Goal: Transaction & Acquisition: Purchase product/service

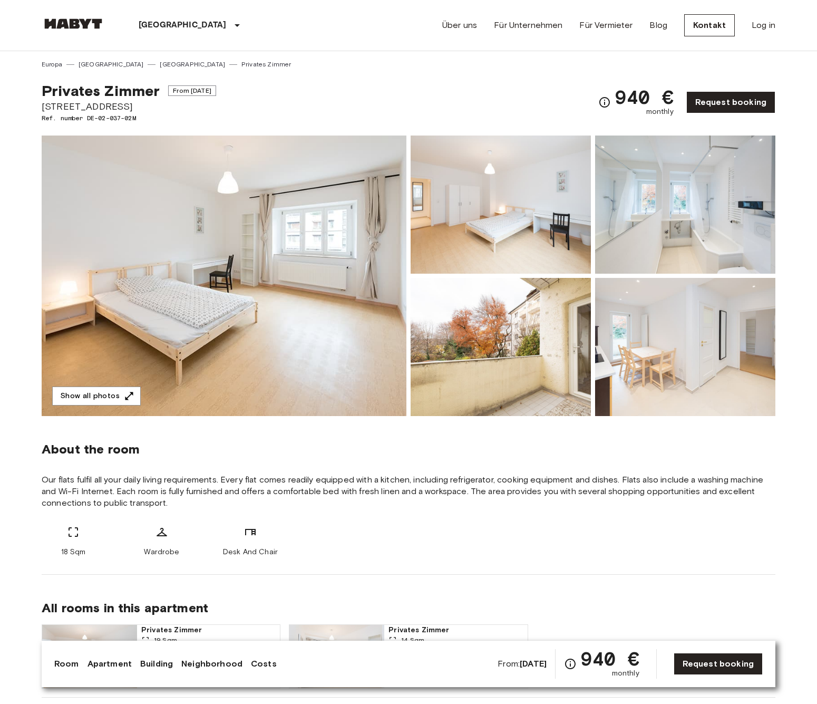
click at [337, 197] on img at bounding box center [224, 275] width 365 height 280
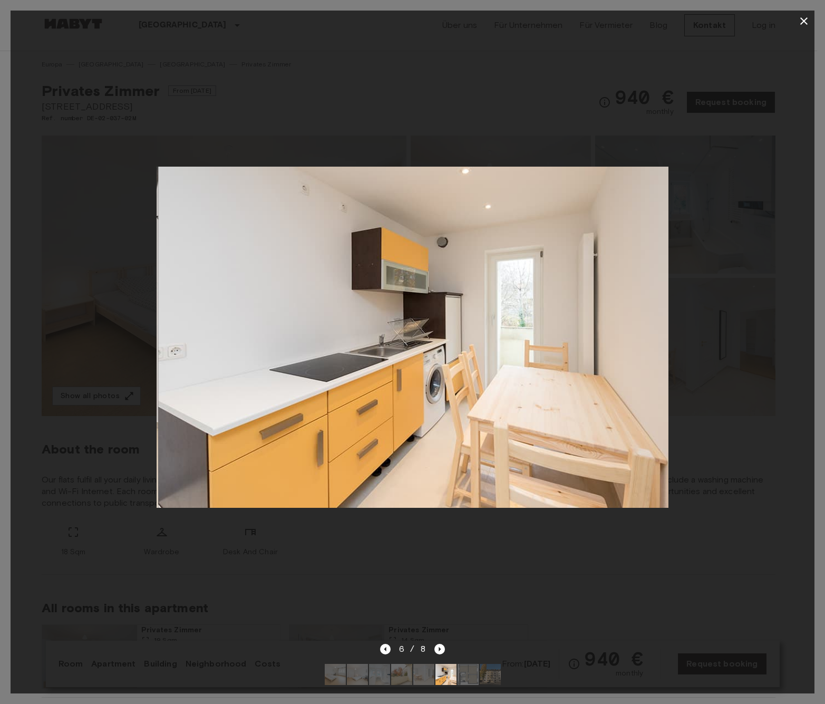
click at [324, 101] on div at bounding box center [413, 337] width 804 height 611
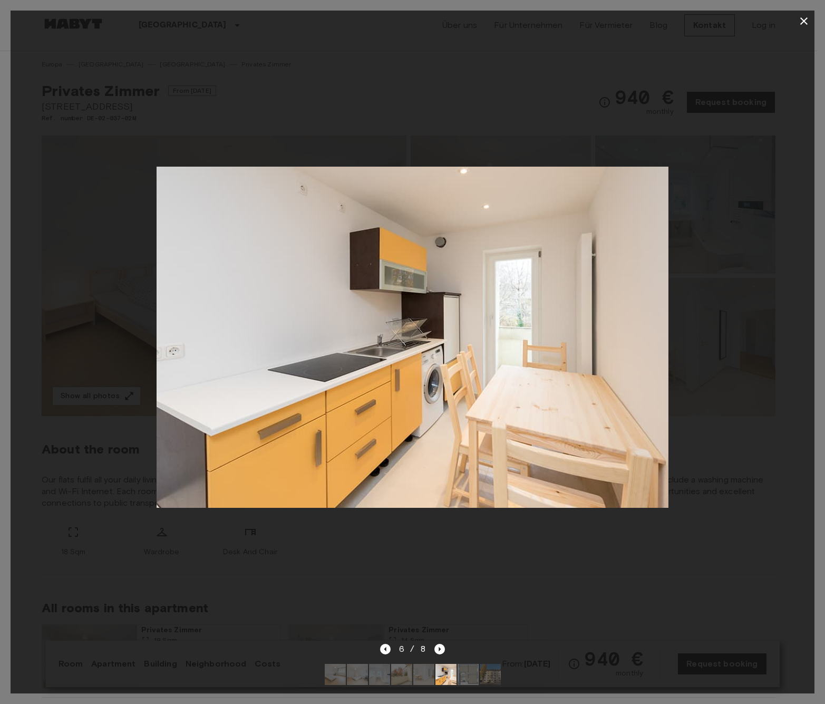
click at [325, 104] on div at bounding box center [413, 337] width 804 height 611
click at [541, 150] on div at bounding box center [413, 337] width 804 height 611
click at [541, 27] on button "button" at bounding box center [803, 21] width 21 height 21
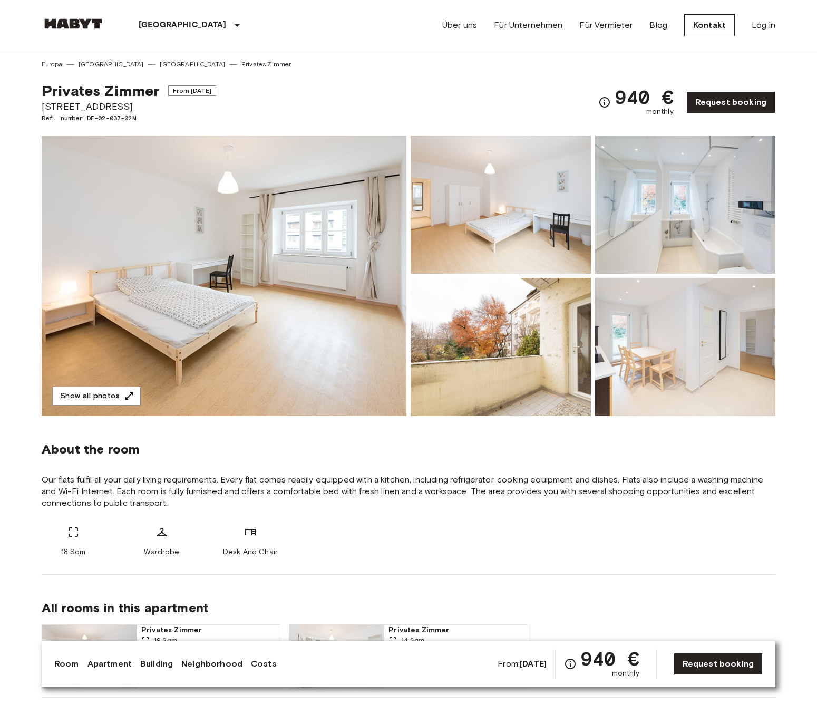
click at [541, 337] on img at bounding box center [685, 347] width 180 height 138
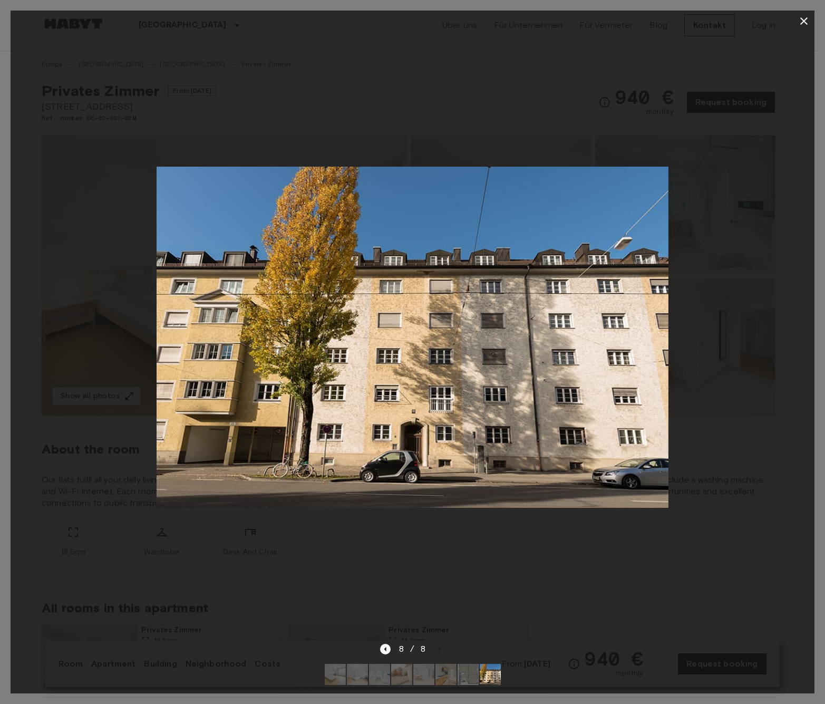
click at [450, 419] on img at bounding box center [412, 337] width 511 height 341
click at [541, 74] on div at bounding box center [413, 337] width 804 height 611
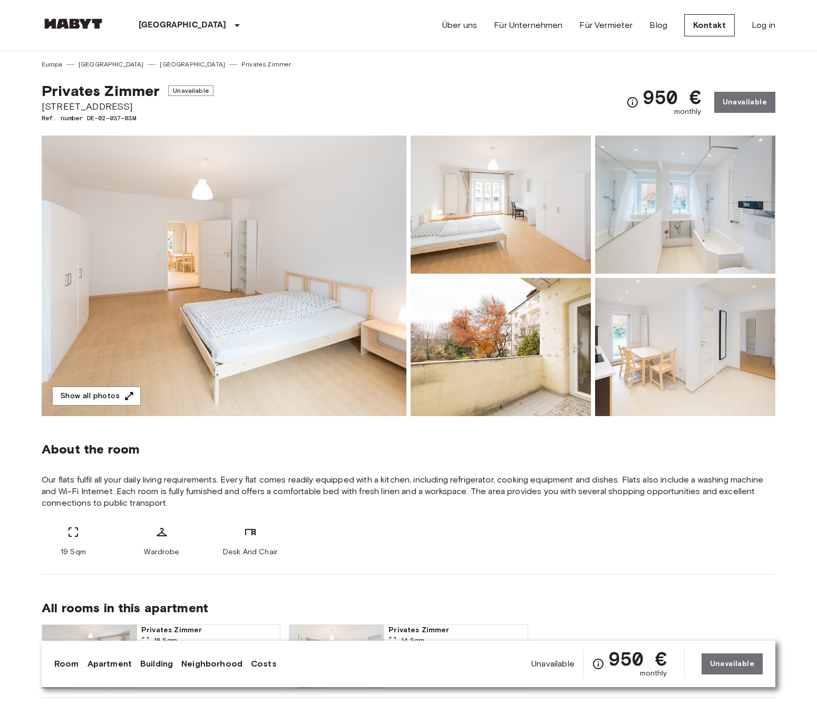
click at [256, 257] on img at bounding box center [224, 275] width 365 height 280
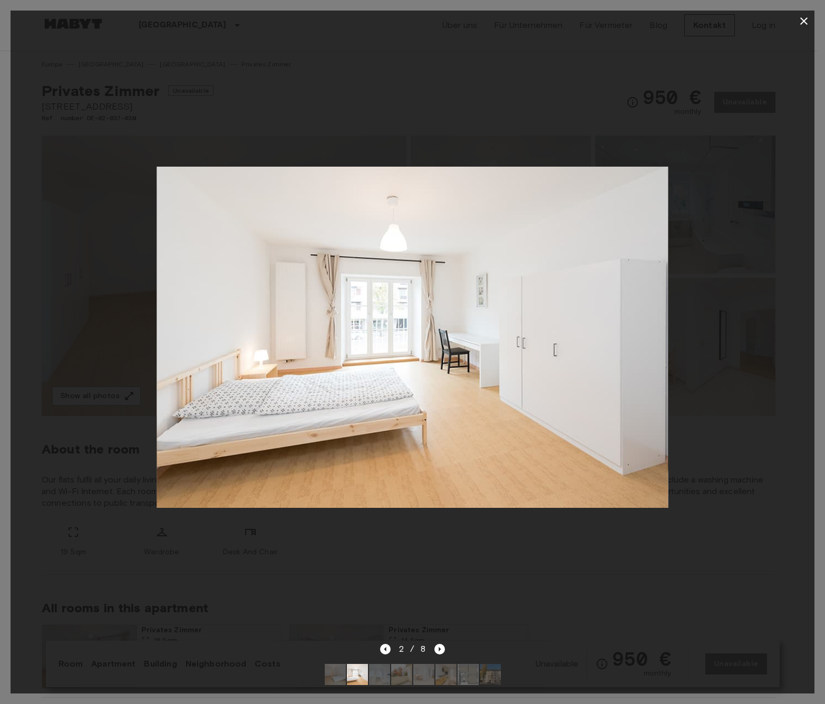
click at [366, 309] on img at bounding box center [412, 337] width 511 height 341
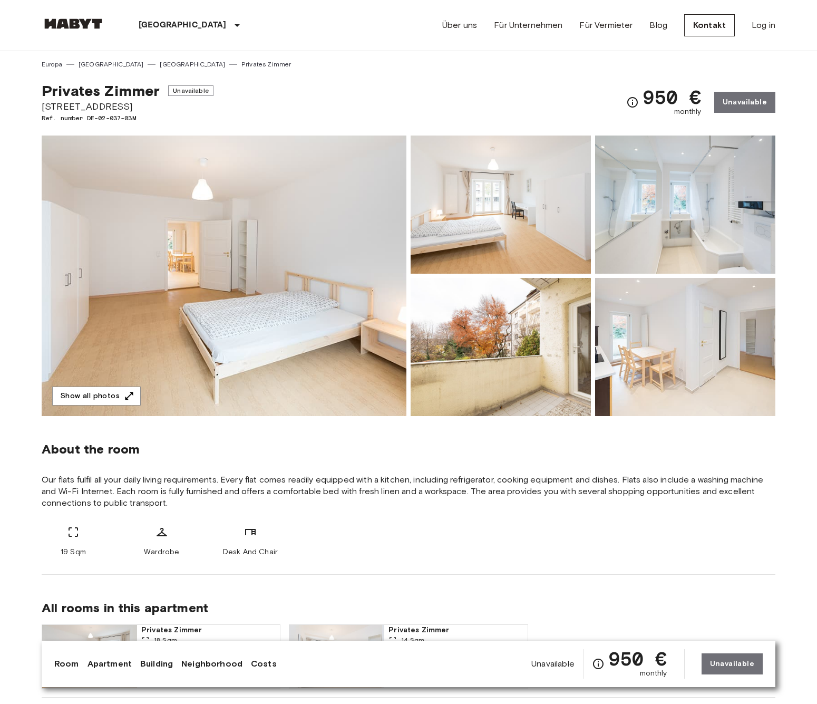
click at [290, 266] on img at bounding box center [224, 275] width 365 height 280
